Goal: Task Accomplishment & Management: Use online tool/utility

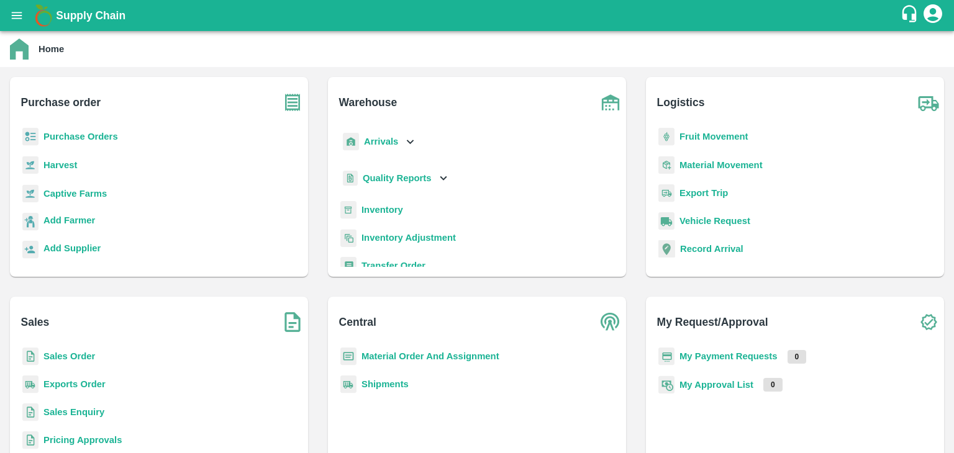
click at [385, 207] on b "Inventory" at bounding box center [382, 210] width 42 height 10
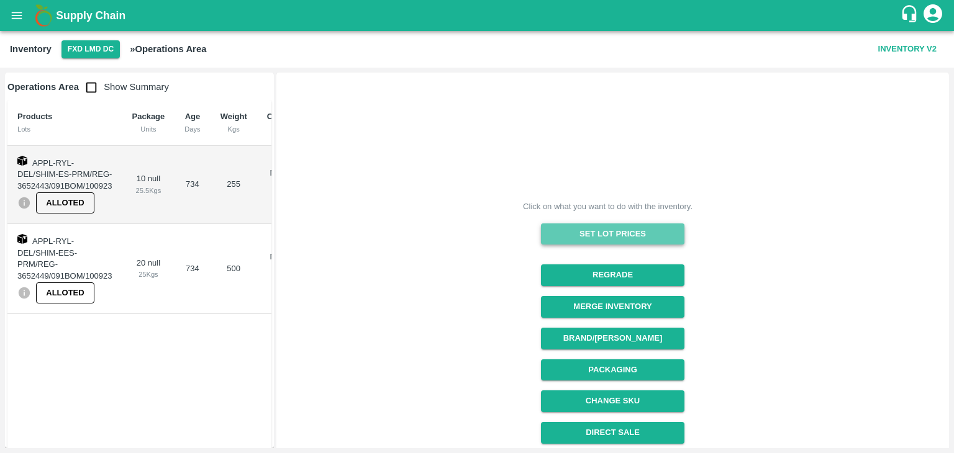
click at [548, 231] on button "Set Lot Prices" at bounding box center [612, 235] width 143 height 22
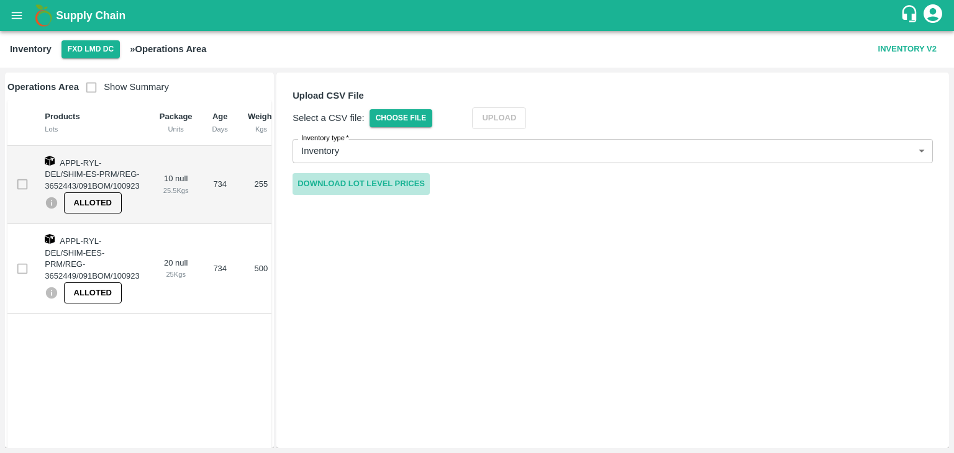
click at [412, 180] on link "Download Lot Level Prices" at bounding box center [360, 184] width 137 height 22
click at [95, 53] on button "FXD LMD DC" at bounding box center [90, 49] width 58 height 18
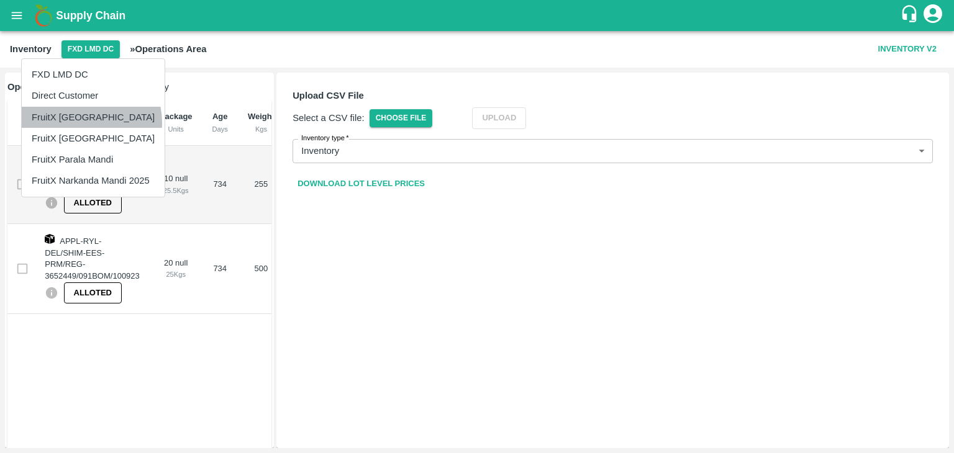
click at [81, 122] on li "FruitX [GEOGRAPHIC_DATA]" at bounding box center [93, 117] width 143 height 21
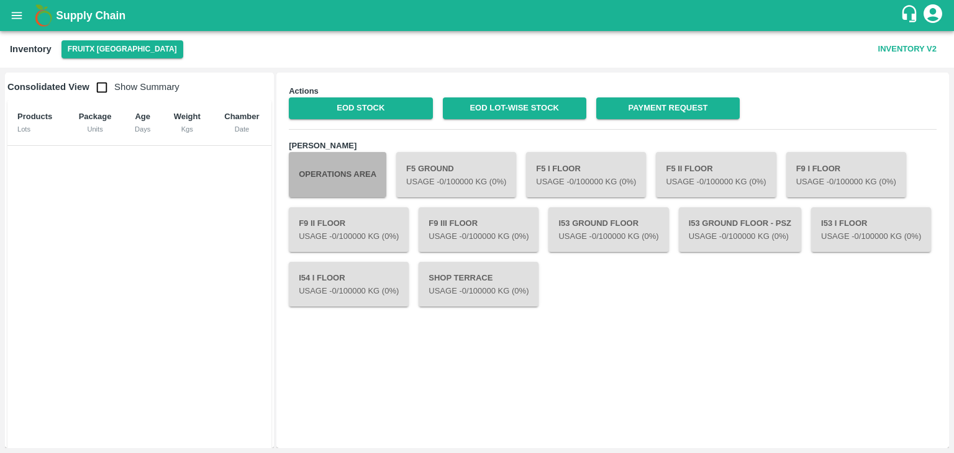
click at [340, 179] on button "Operations Area" at bounding box center [337, 174] width 97 height 45
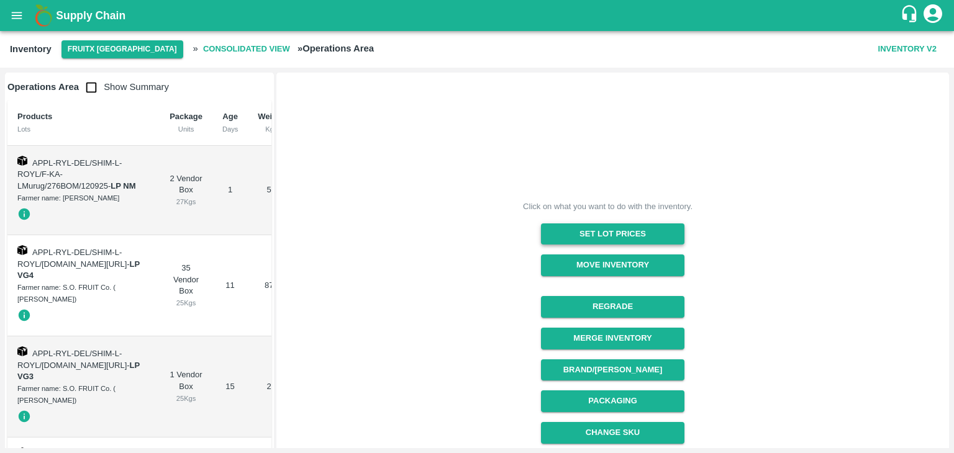
click at [553, 227] on button "Set Lot Prices" at bounding box center [612, 235] width 143 height 22
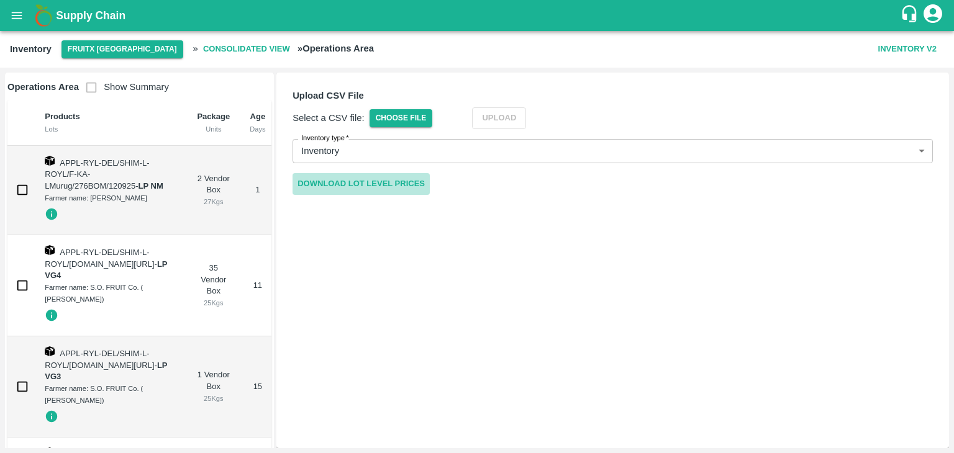
click at [411, 181] on link "Download Lot Level Prices" at bounding box center [360, 184] width 137 height 22
click at [390, 188] on link "Download Lot Level Prices" at bounding box center [360, 184] width 137 height 22
click at [420, 115] on span "Choose File" at bounding box center [400, 118] width 63 height 18
click at [0, 0] on input "Choose File" at bounding box center [0, 0] width 0 height 0
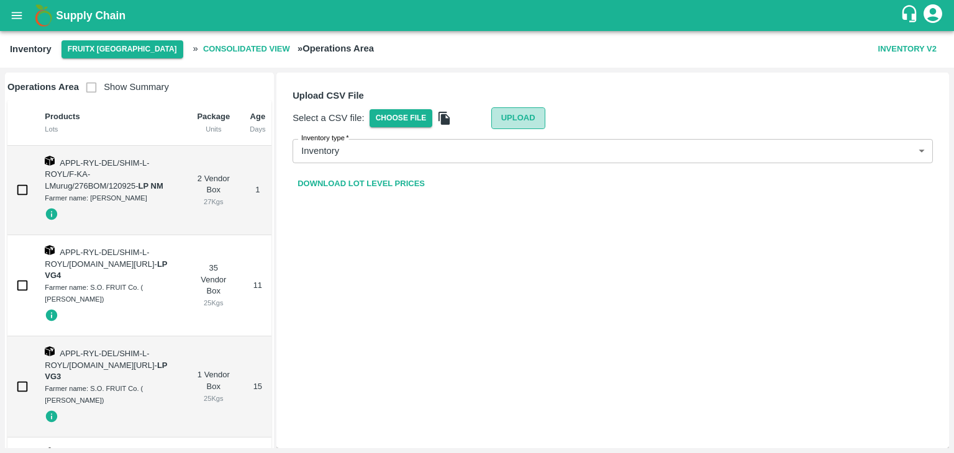
click at [520, 107] on button "Upload" at bounding box center [518, 118] width 54 height 22
